Goal: Transaction & Acquisition: Purchase product/service

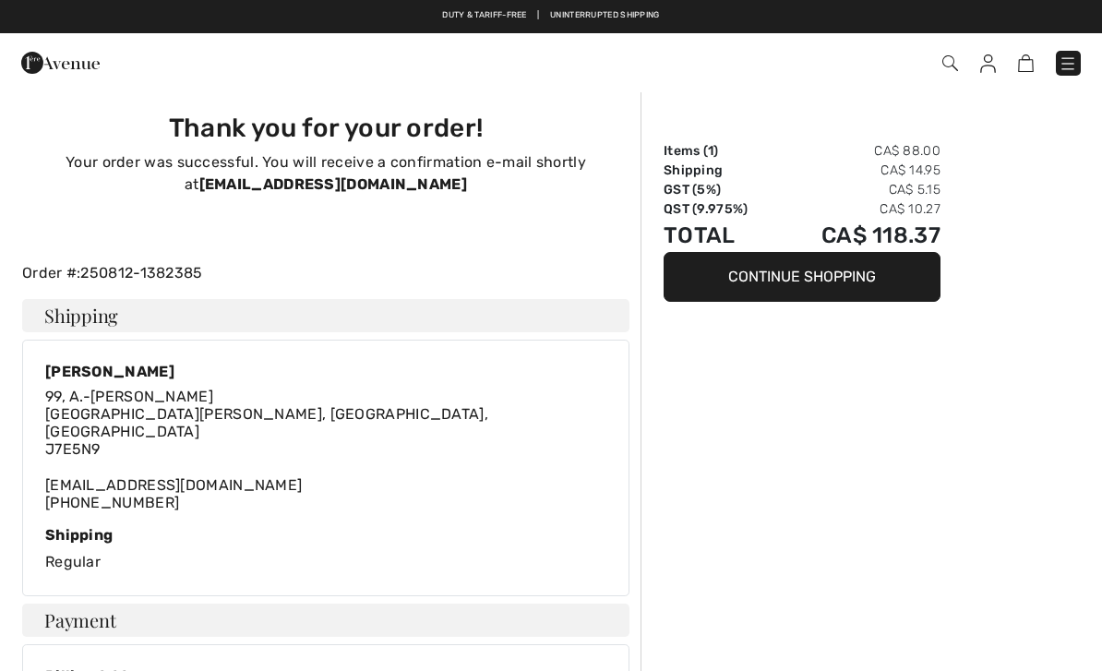
click at [987, 71] on img at bounding box center [989, 63] width 16 height 18
click at [984, 78] on div "Checkout" at bounding box center [778, 63] width 634 height 38
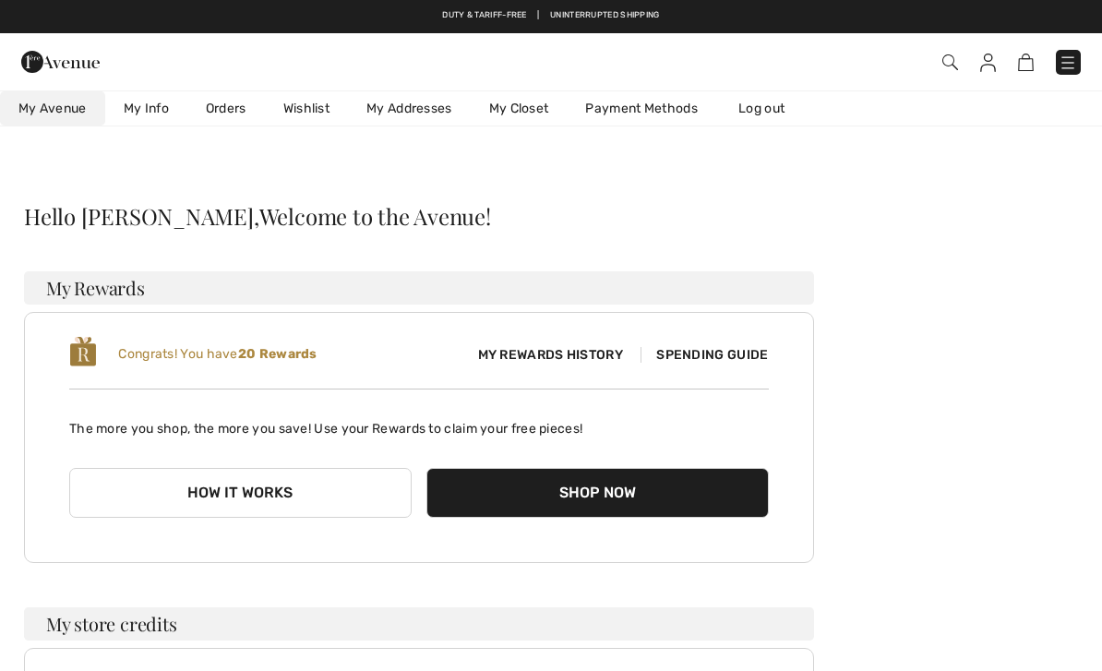
click at [229, 115] on link "Orders" at bounding box center [226, 108] width 78 height 34
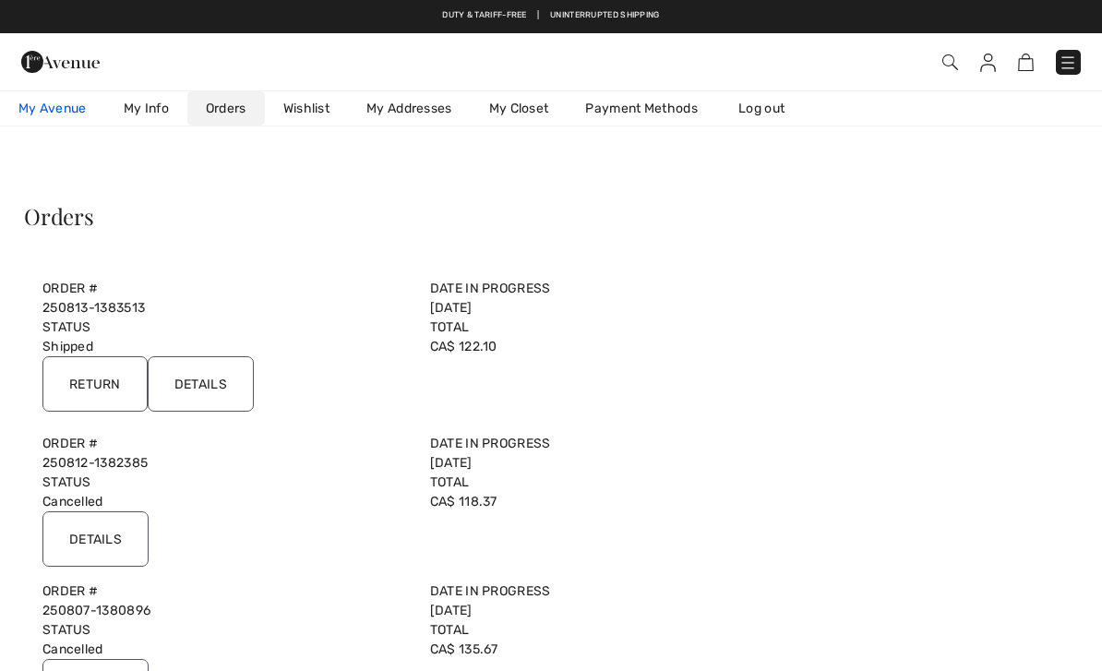
click at [53, 98] on link "My Avenue 20 Reward points" at bounding box center [52, 108] width 105 height 34
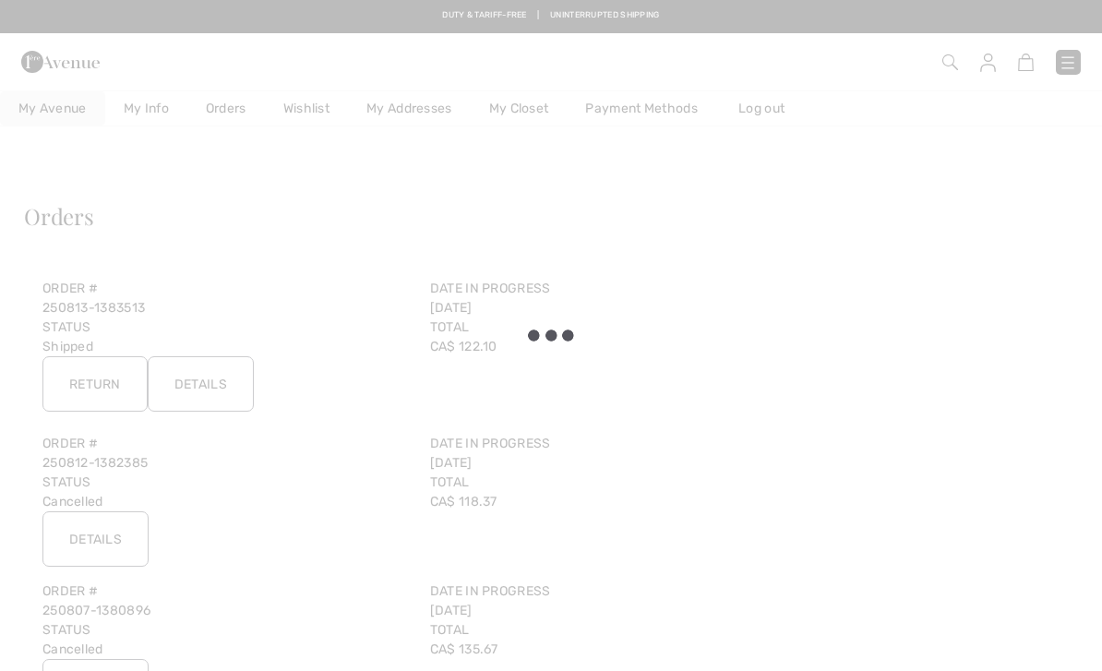
click at [544, 111] on div at bounding box center [551, 335] width 1102 height 671
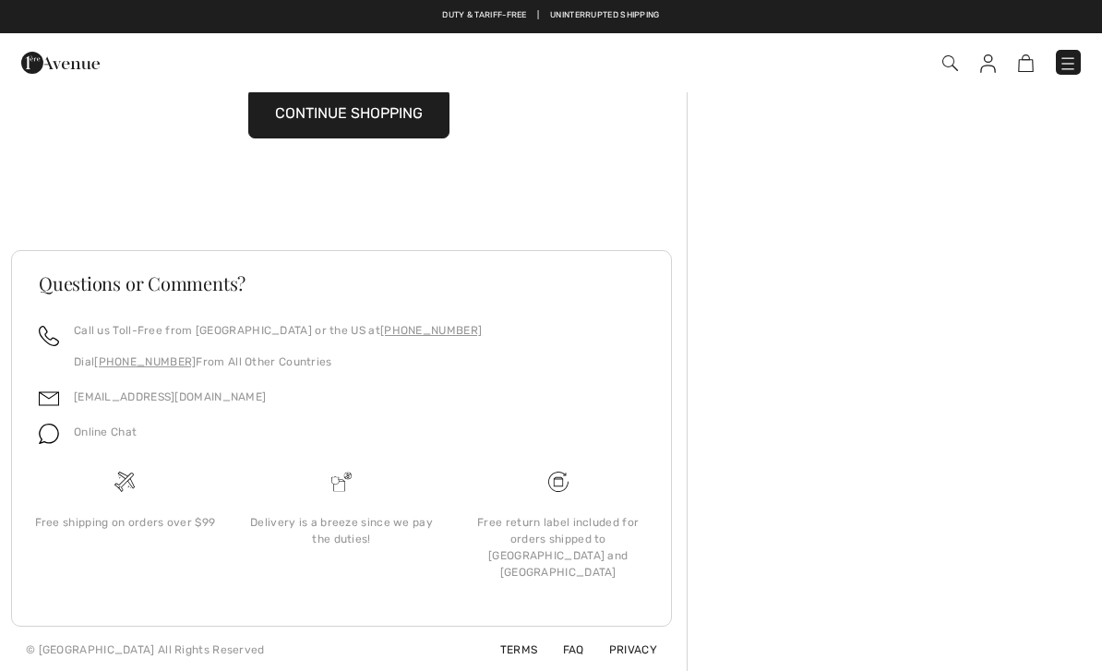
click at [346, 127] on button "CONTINUE SHOPPING" at bounding box center [348, 114] width 201 height 50
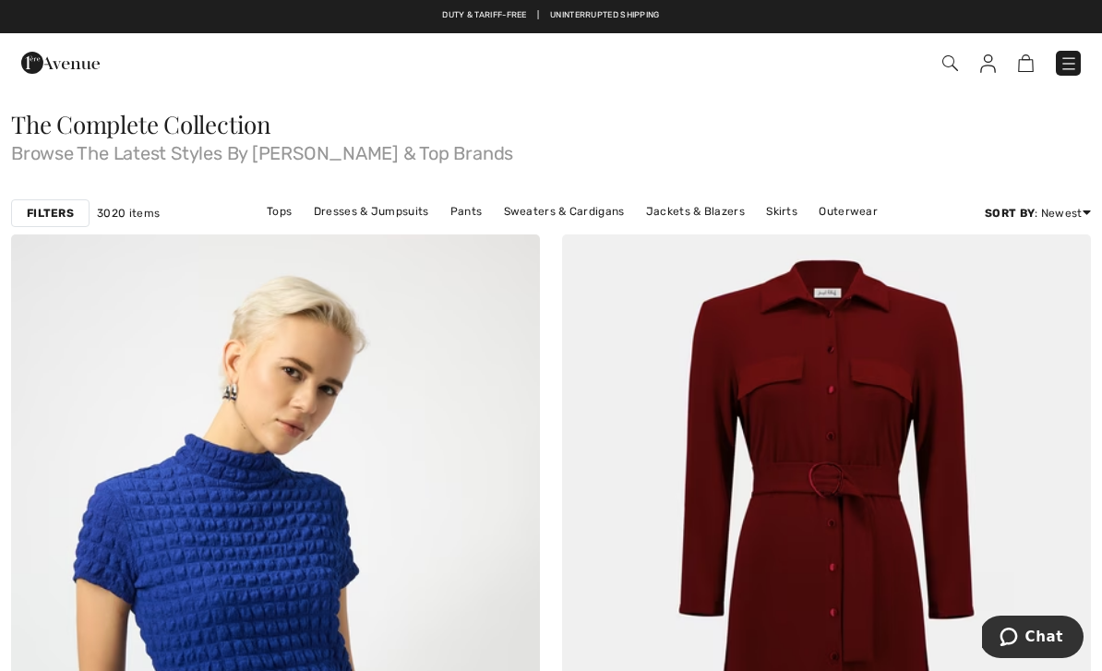
click at [50, 222] on div "Filters" at bounding box center [50, 213] width 78 height 28
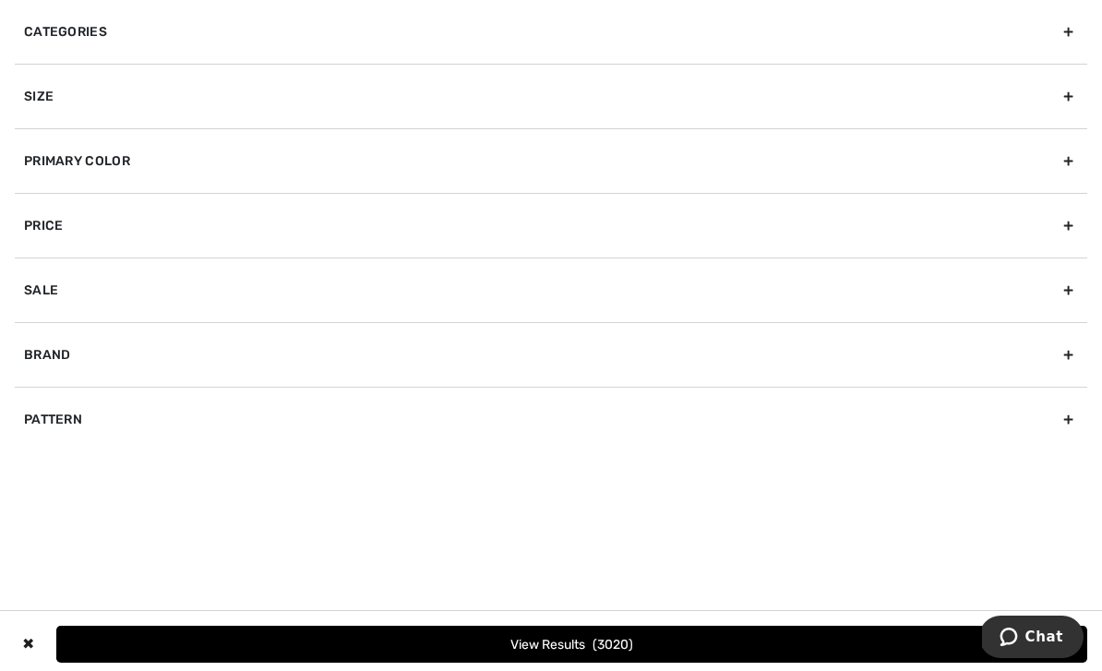
click at [1066, 294] on div "Sale" at bounding box center [551, 290] width 1073 height 65
click at [37, 324] on input "Show only sale items" at bounding box center [31, 331] width 14 height 14
checkbox input "true"
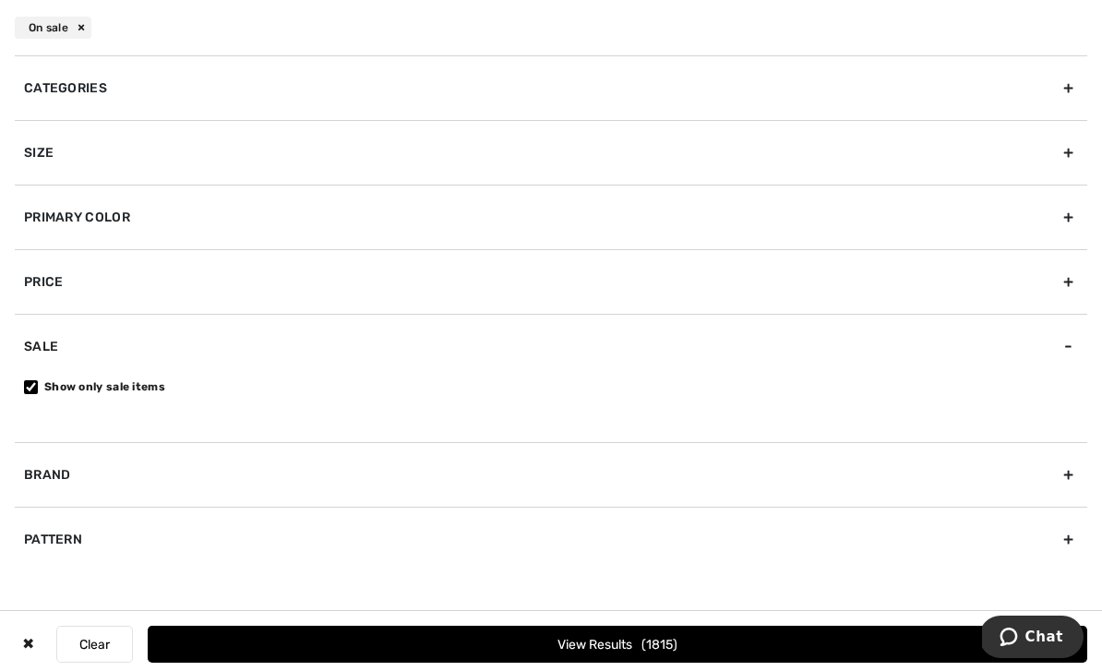
click at [1062, 109] on div "Categories" at bounding box center [551, 87] width 1073 height 65
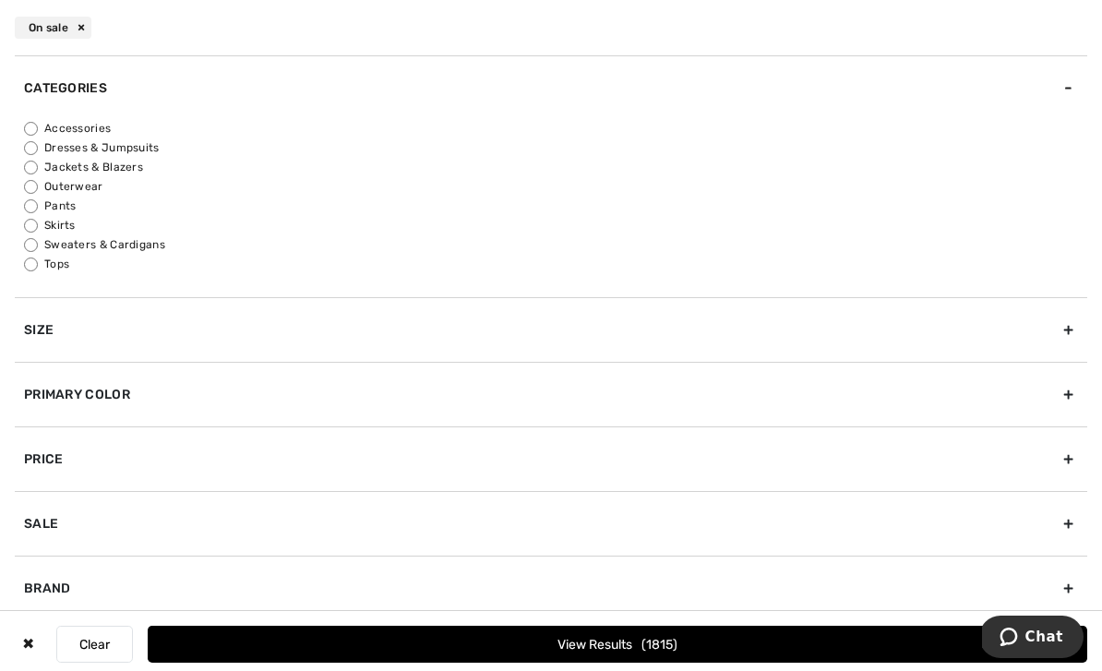
click at [32, 267] on input "Tops" at bounding box center [31, 265] width 14 height 14
radio input "true"
click at [1064, 332] on div "Size" at bounding box center [551, 329] width 1073 height 65
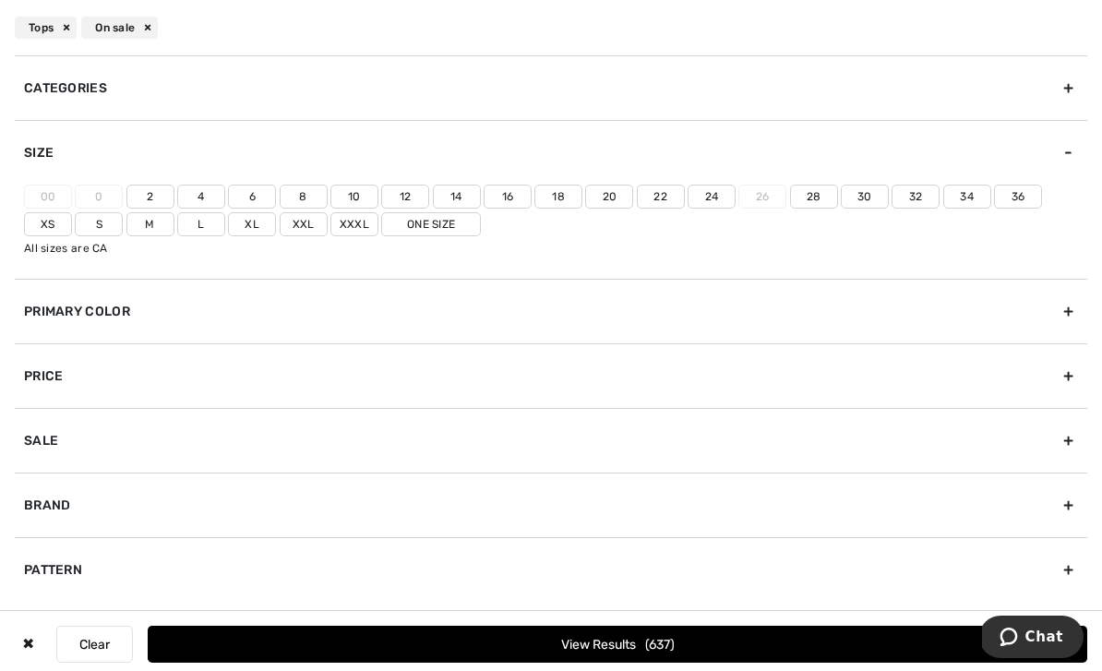
click at [667, 207] on label "22" at bounding box center [661, 197] width 48 height 24
click at [0, 0] on input"] "22" at bounding box center [0, 0] width 0 height 0
click at [597, 640] on button "View Results 116" at bounding box center [618, 644] width 940 height 37
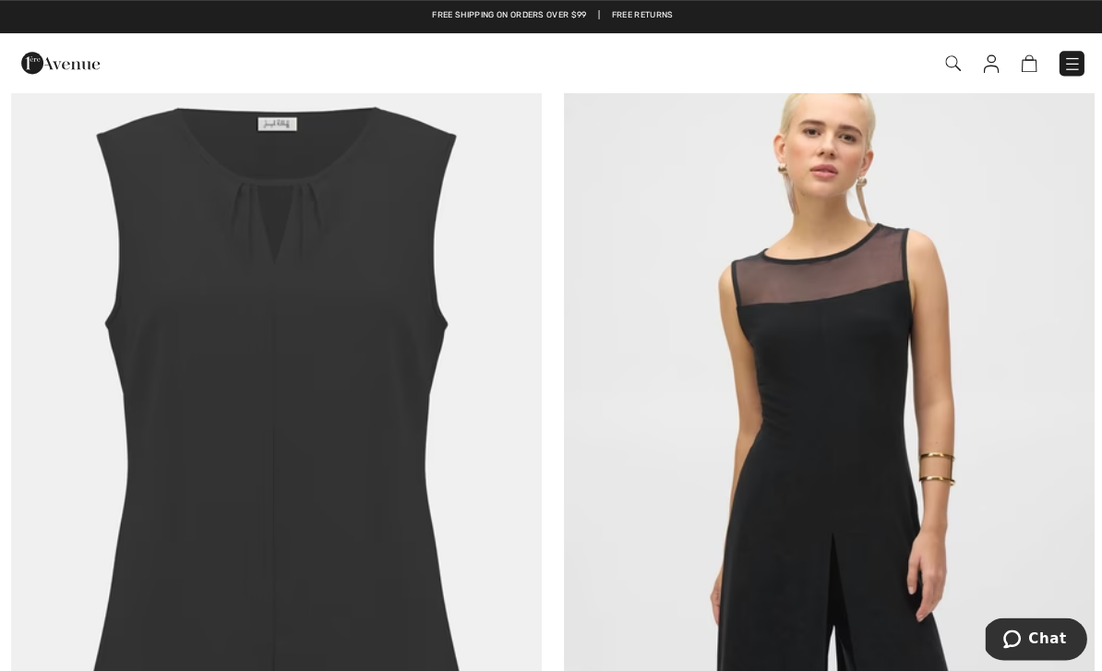
scroll to position [6636, 0]
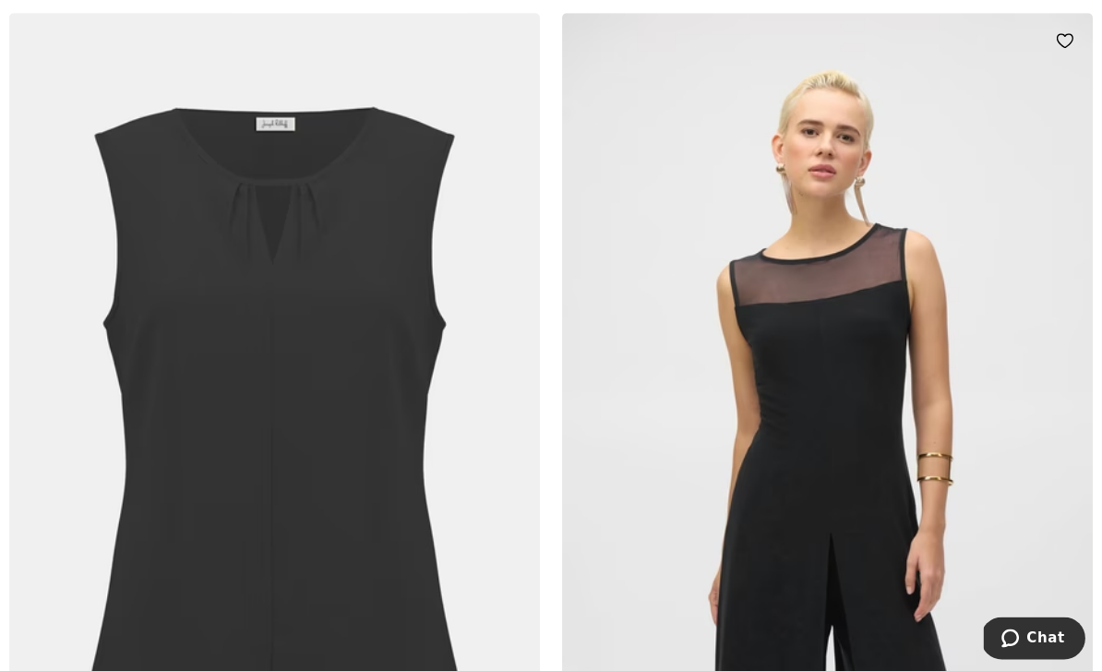
click at [812, 367] on img at bounding box center [826, 411] width 529 height 794
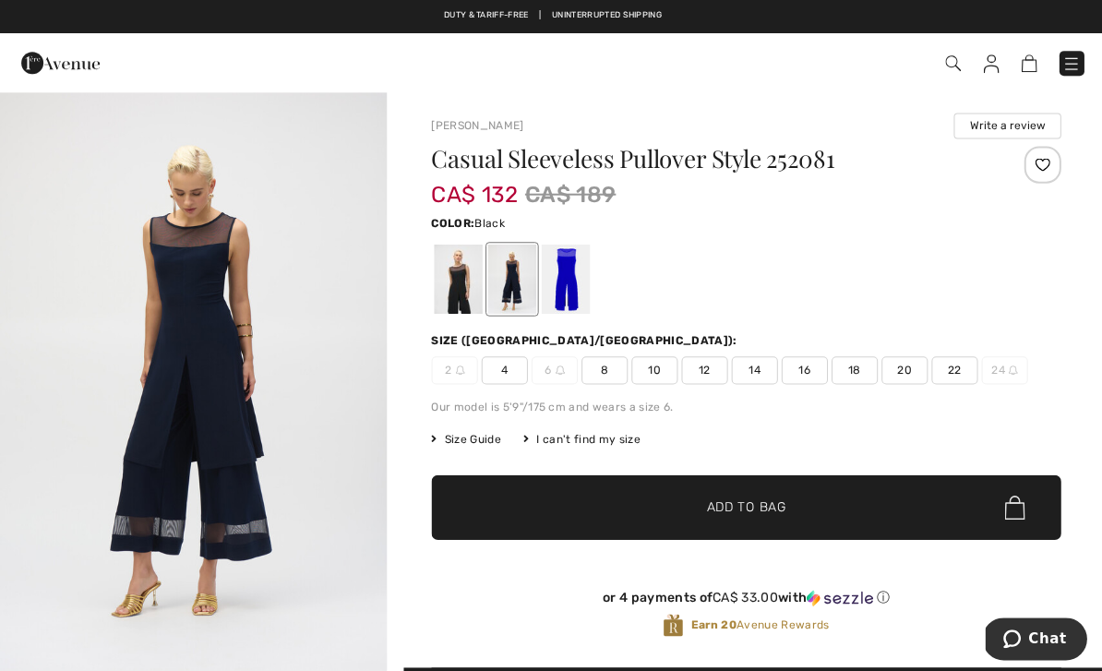
click at [448, 275] on div at bounding box center [457, 278] width 48 height 69
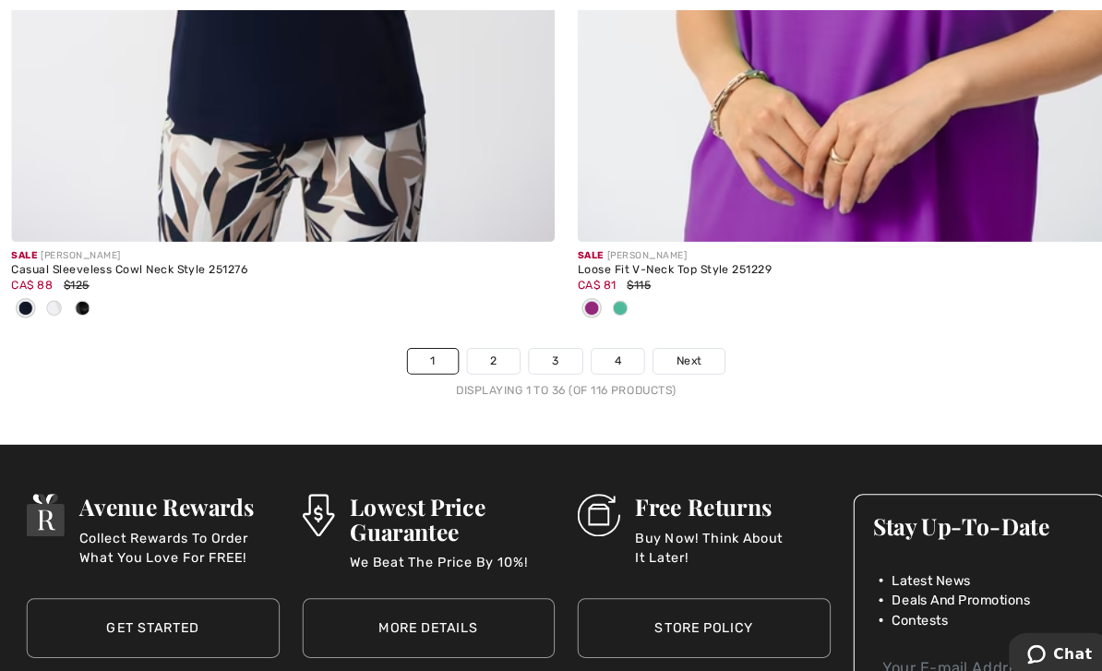
scroll to position [16258, 0]
click at [693, 340] on link "Next" at bounding box center [670, 352] width 69 height 24
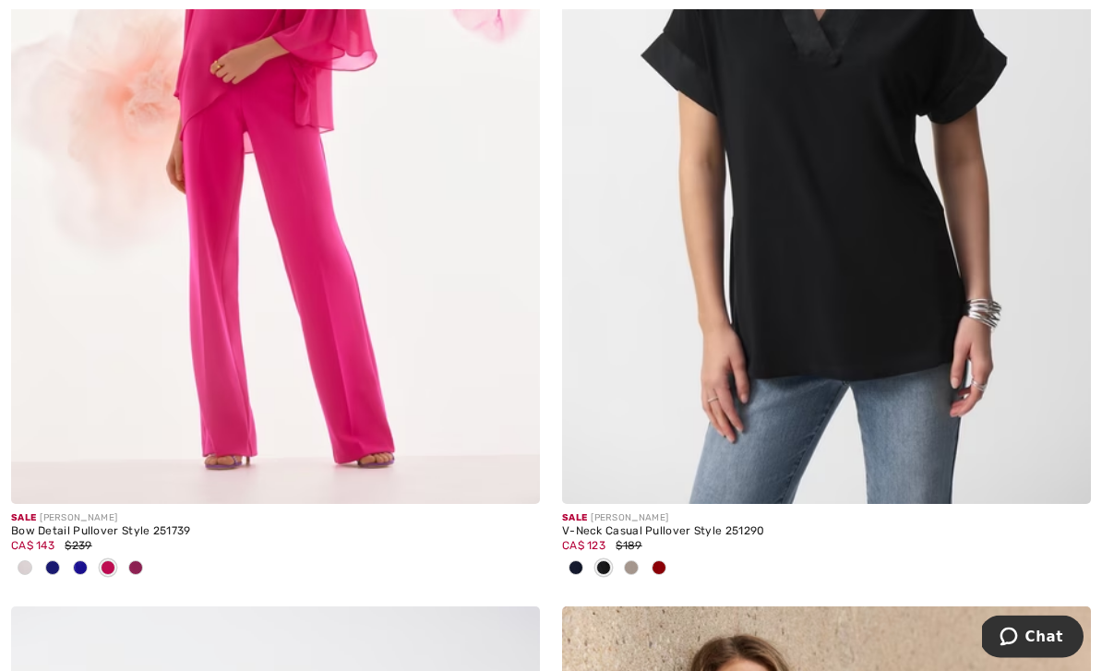
scroll to position [6908, 0]
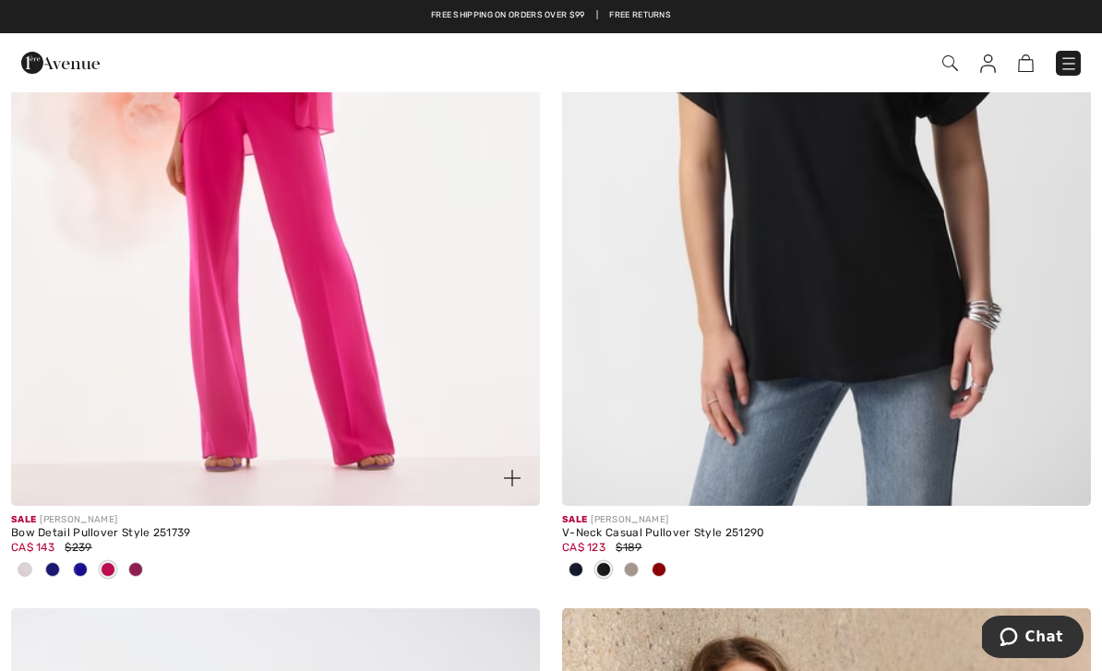
click at [340, 363] on img at bounding box center [275, 109] width 529 height 794
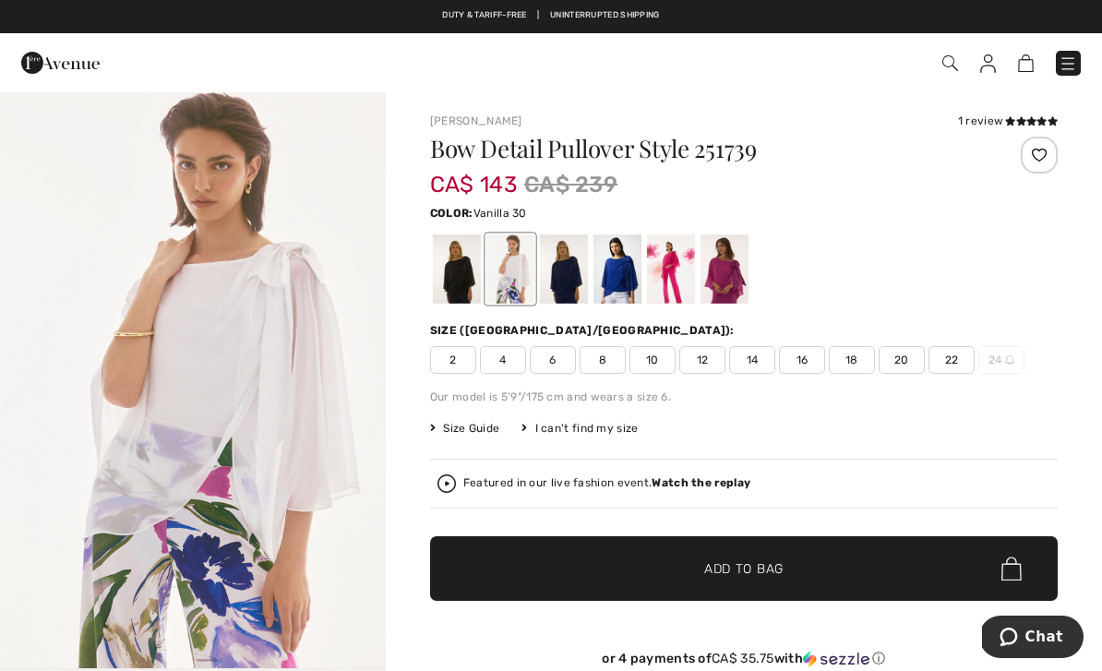
click at [944, 355] on span "22" at bounding box center [952, 360] width 46 height 28
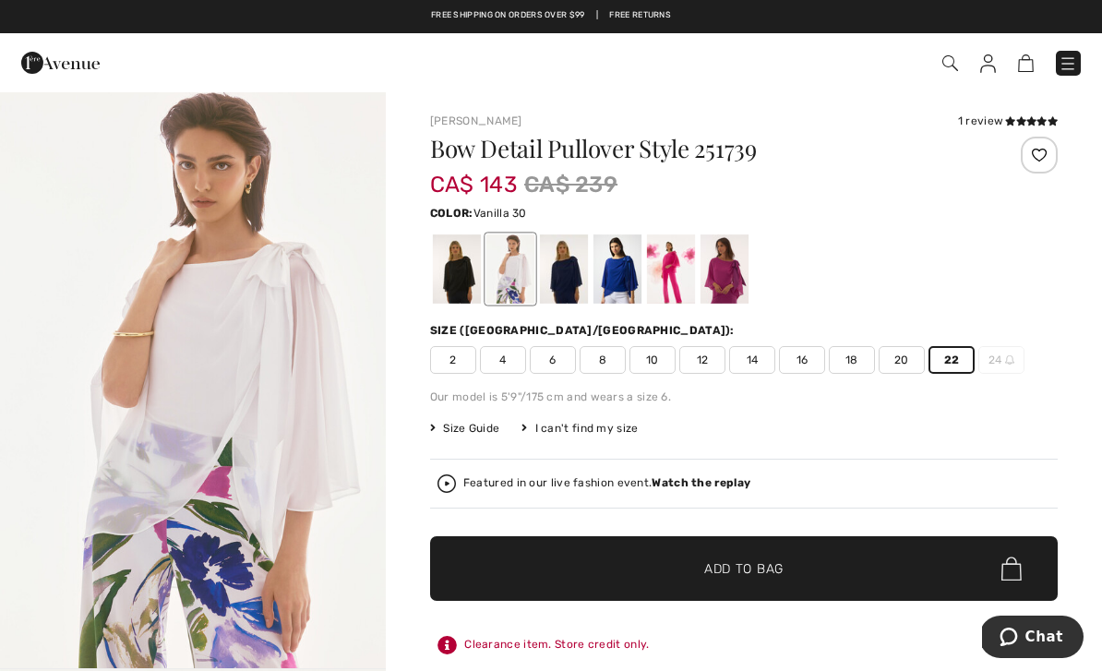
click at [664, 250] on div at bounding box center [671, 269] width 48 height 69
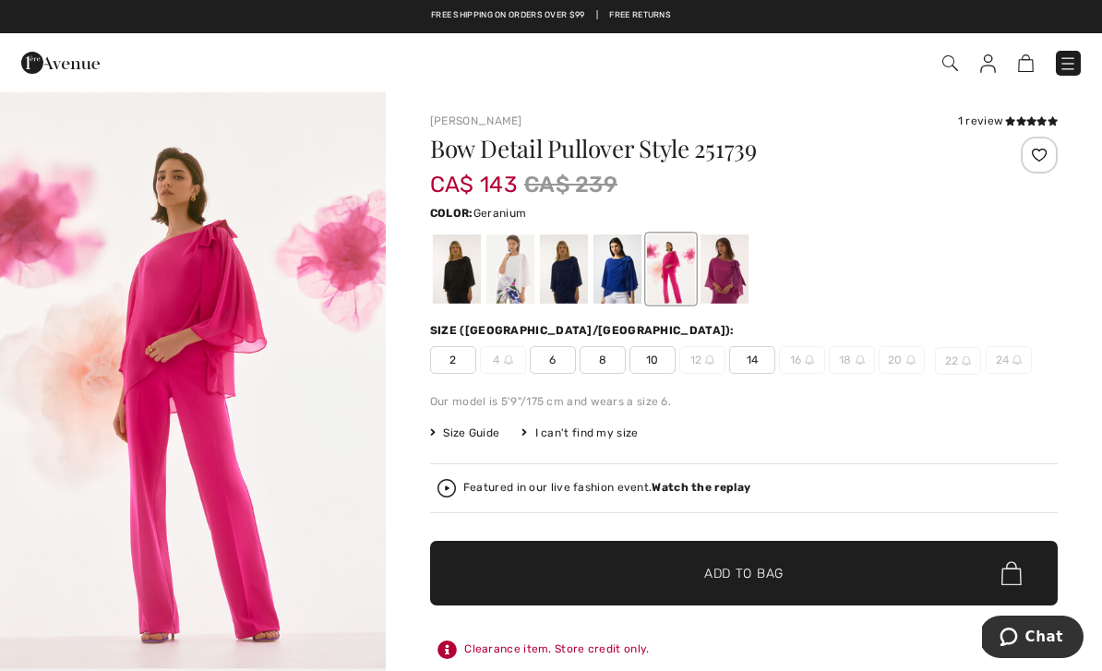
click at [717, 250] on div at bounding box center [725, 269] width 48 height 69
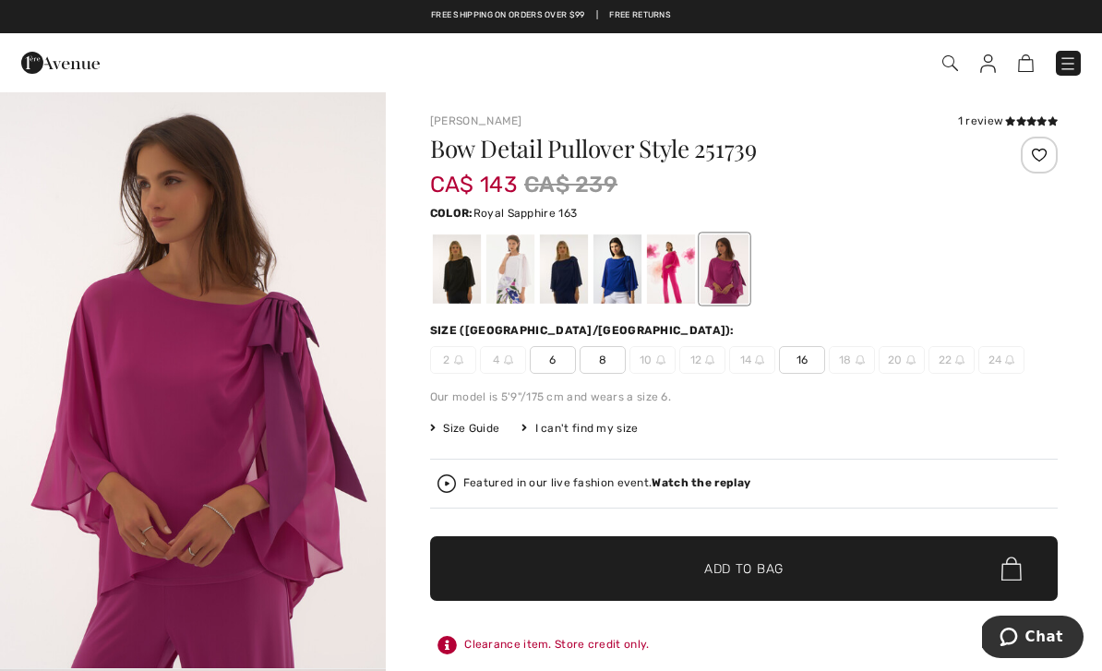
click at [611, 250] on div at bounding box center [618, 269] width 48 height 69
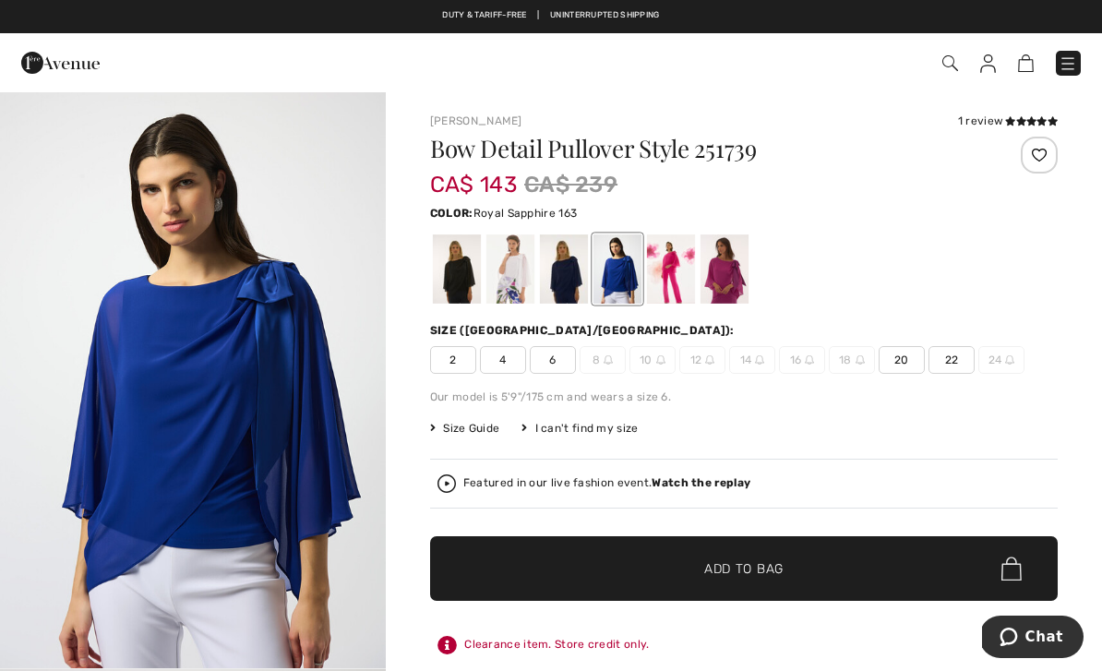
click at [560, 270] on div at bounding box center [564, 269] width 48 height 69
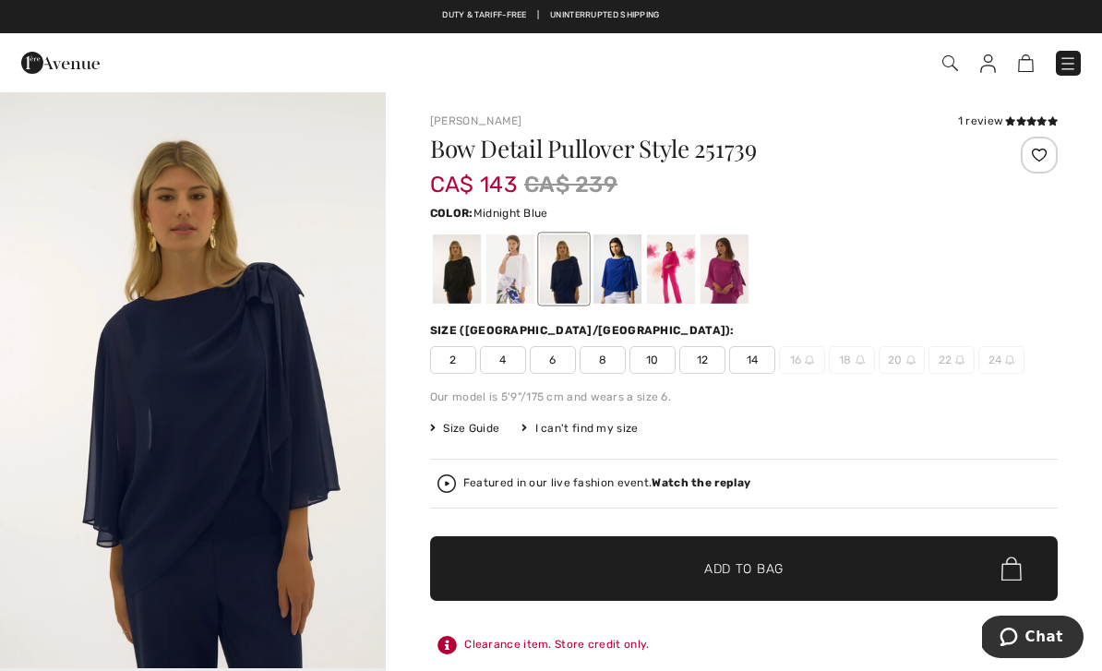
click at [512, 269] on div at bounding box center [511, 269] width 48 height 69
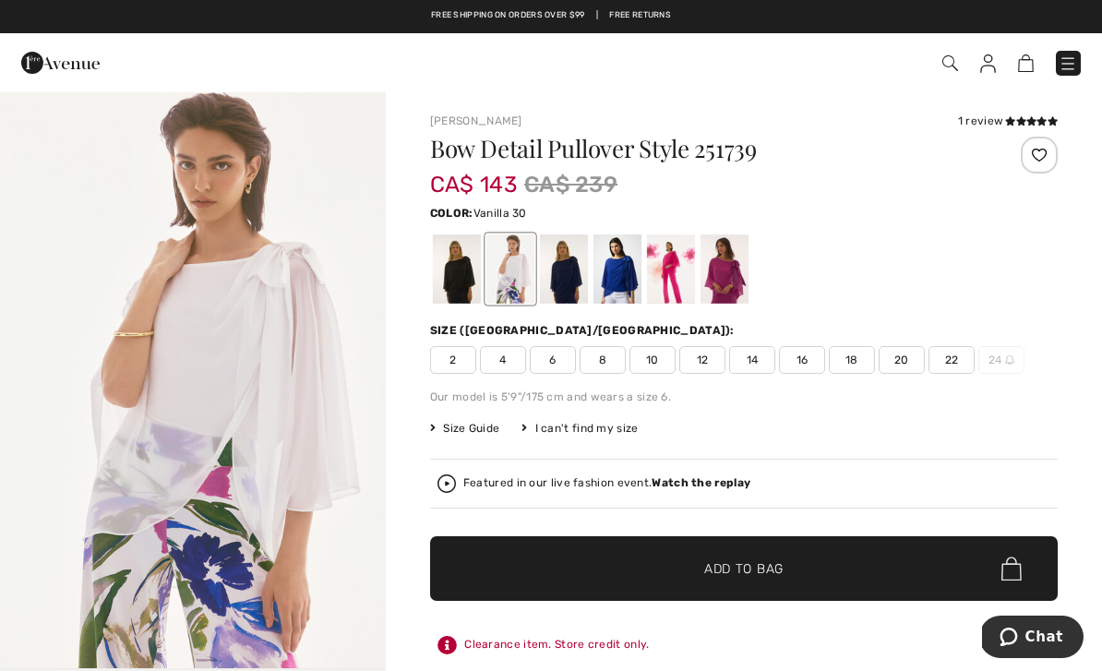
click at [452, 270] on div at bounding box center [457, 269] width 48 height 69
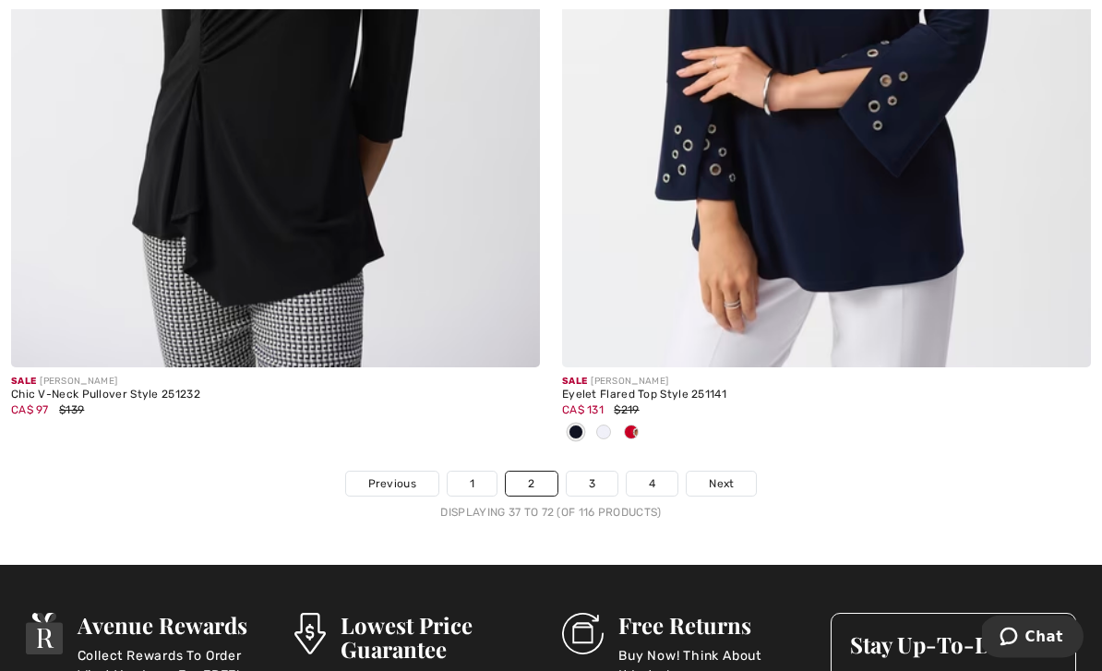
scroll to position [16203, 0]
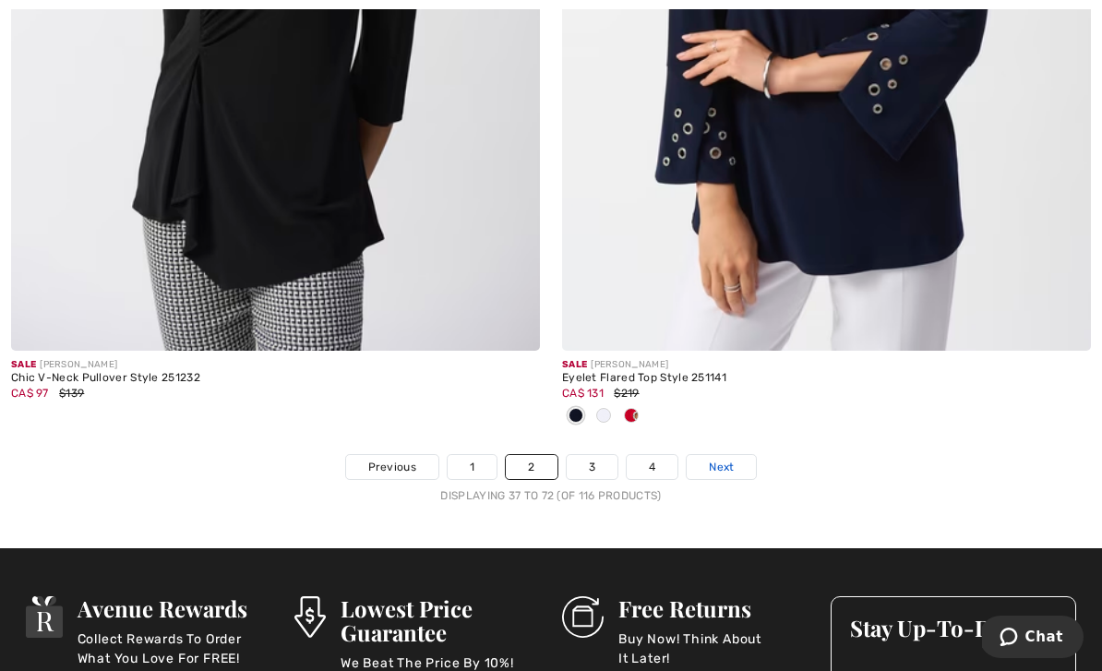
click at [729, 459] on span "Next" at bounding box center [721, 467] width 25 height 17
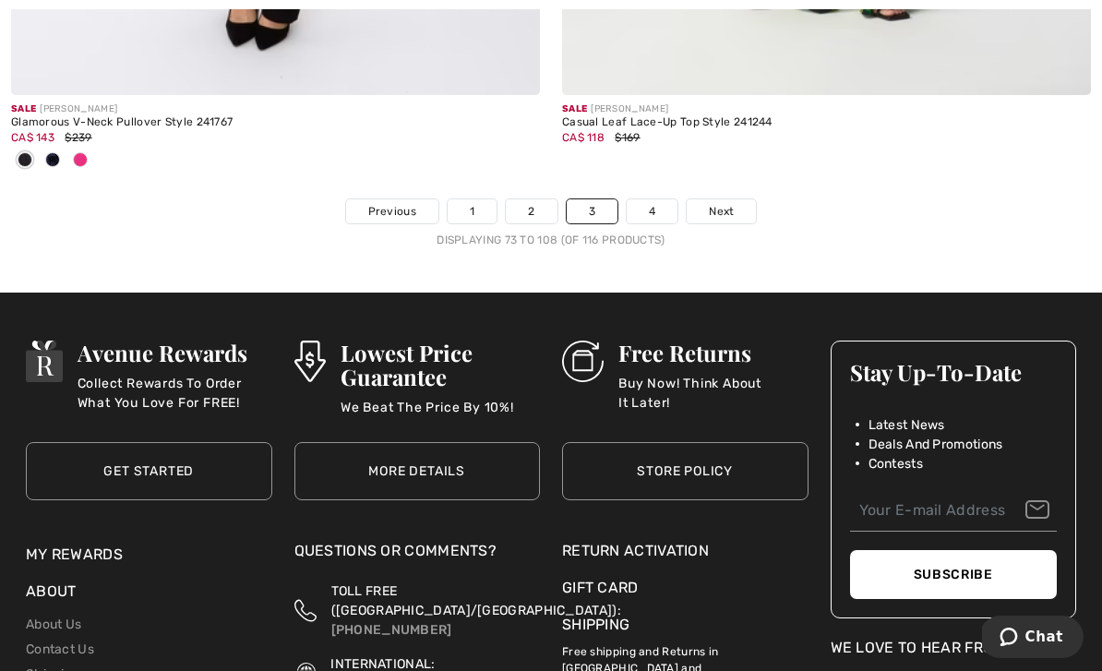
scroll to position [16429, 0]
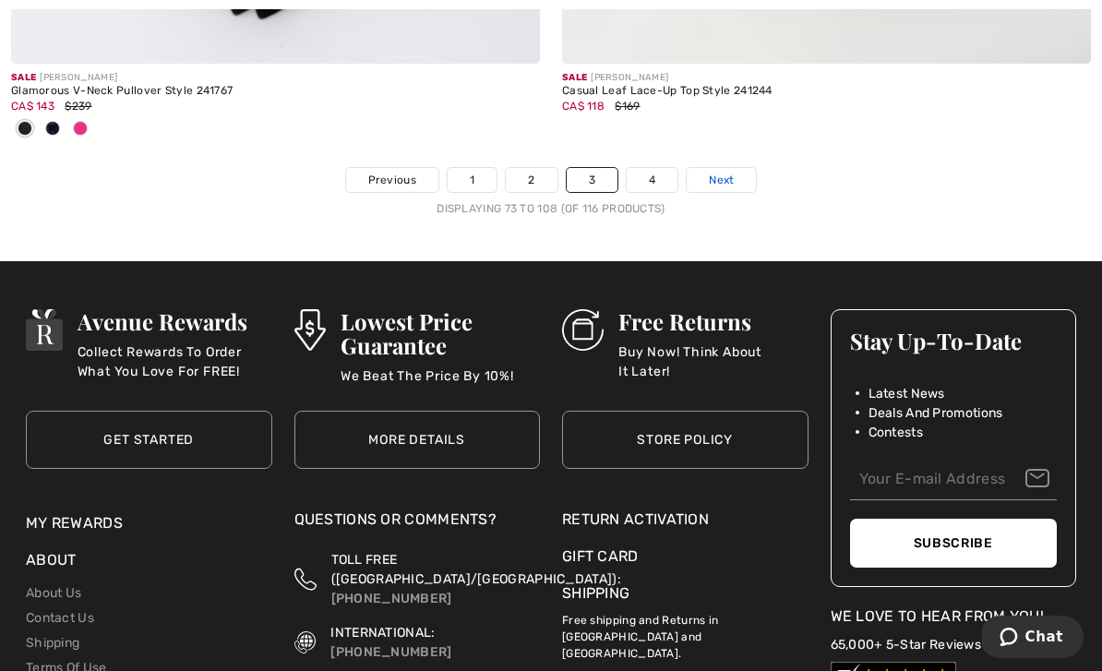
click at [733, 172] on span "Next" at bounding box center [721, 180] width 25 height 17
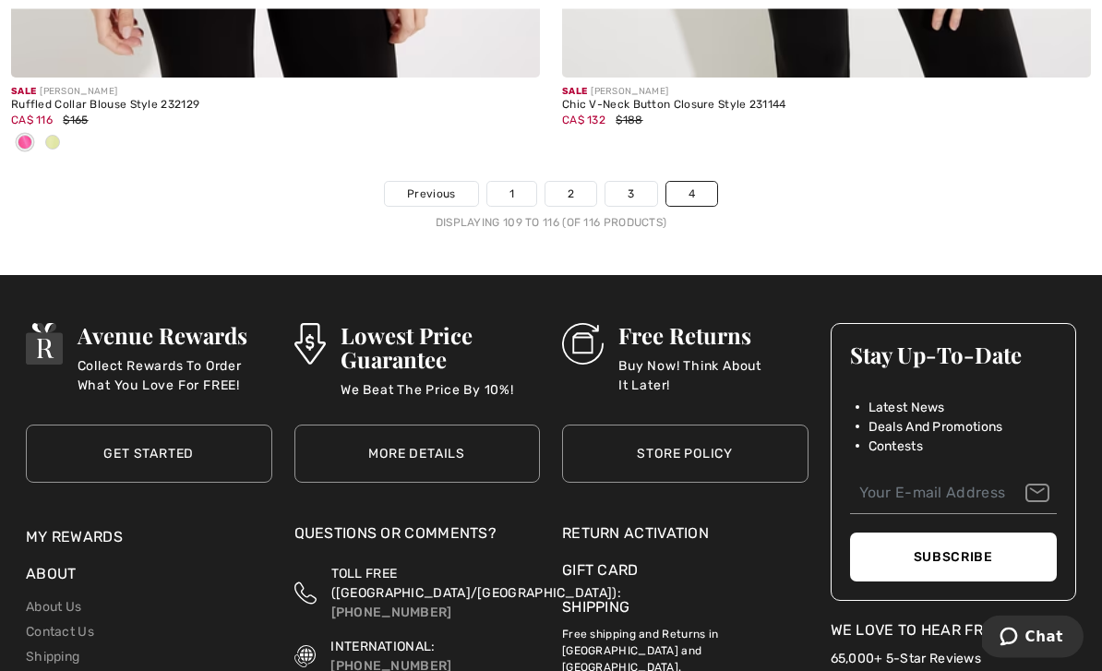
scroll to position [3637, 0]
click at [504, 194] on link "1" at bounding box center [512, 194] width 49 height 24
